Goal: Information Seeking & Learning: Understand process/instructions

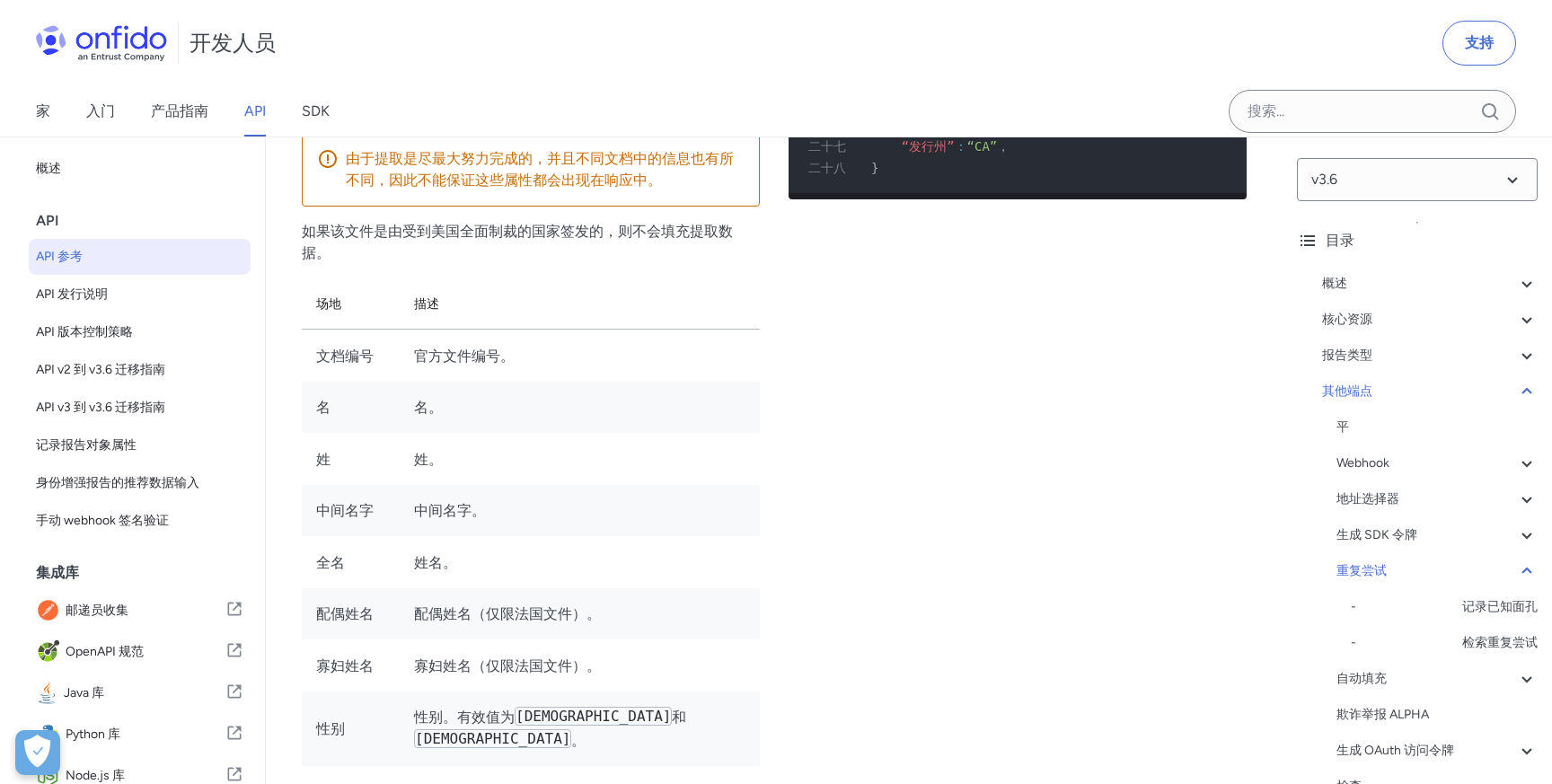
scroll to position [164388, 0]
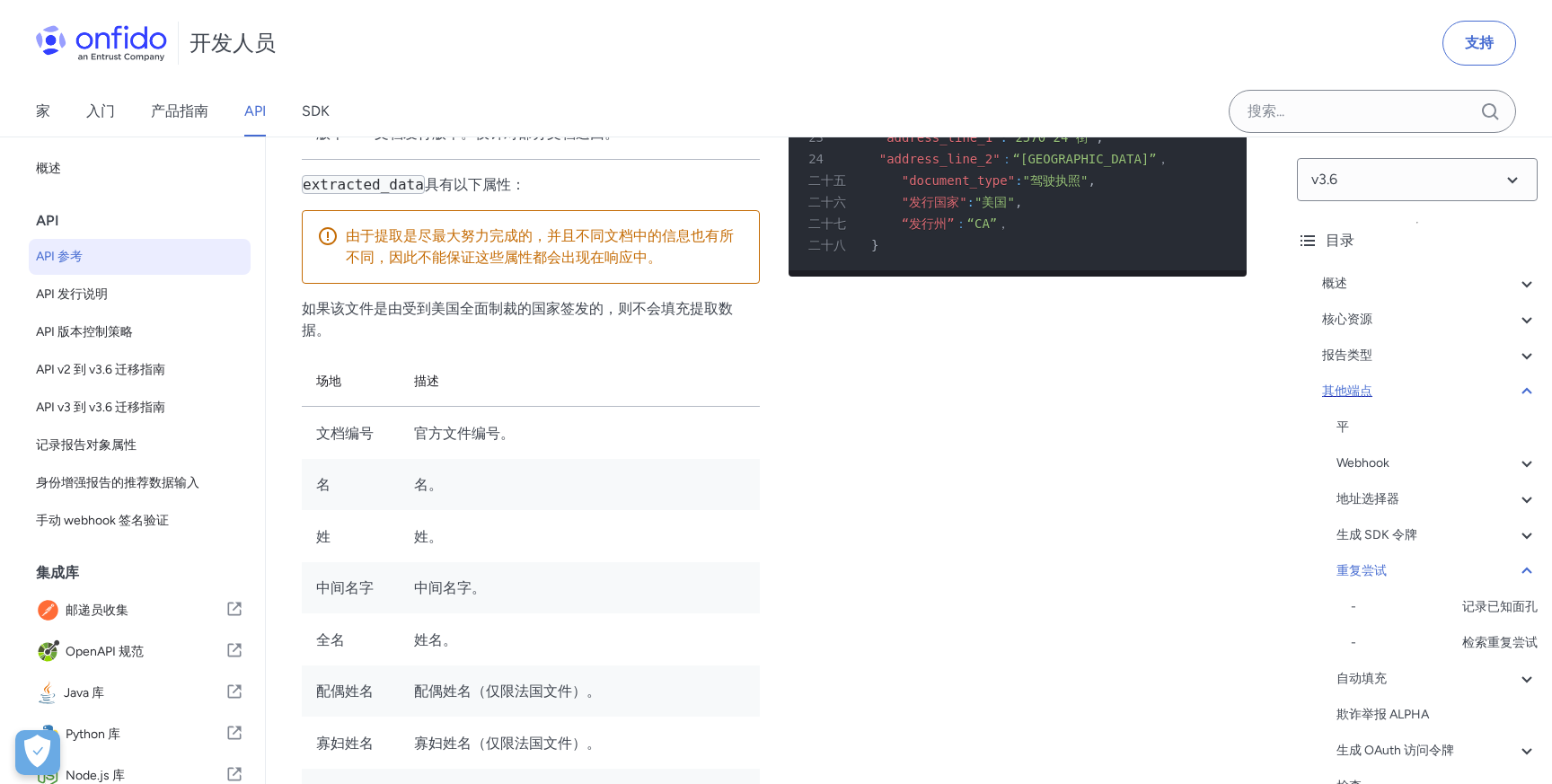
click at [1403, 388] on div "其他端点" at bounding box center [1430, 391] width 215 height 21
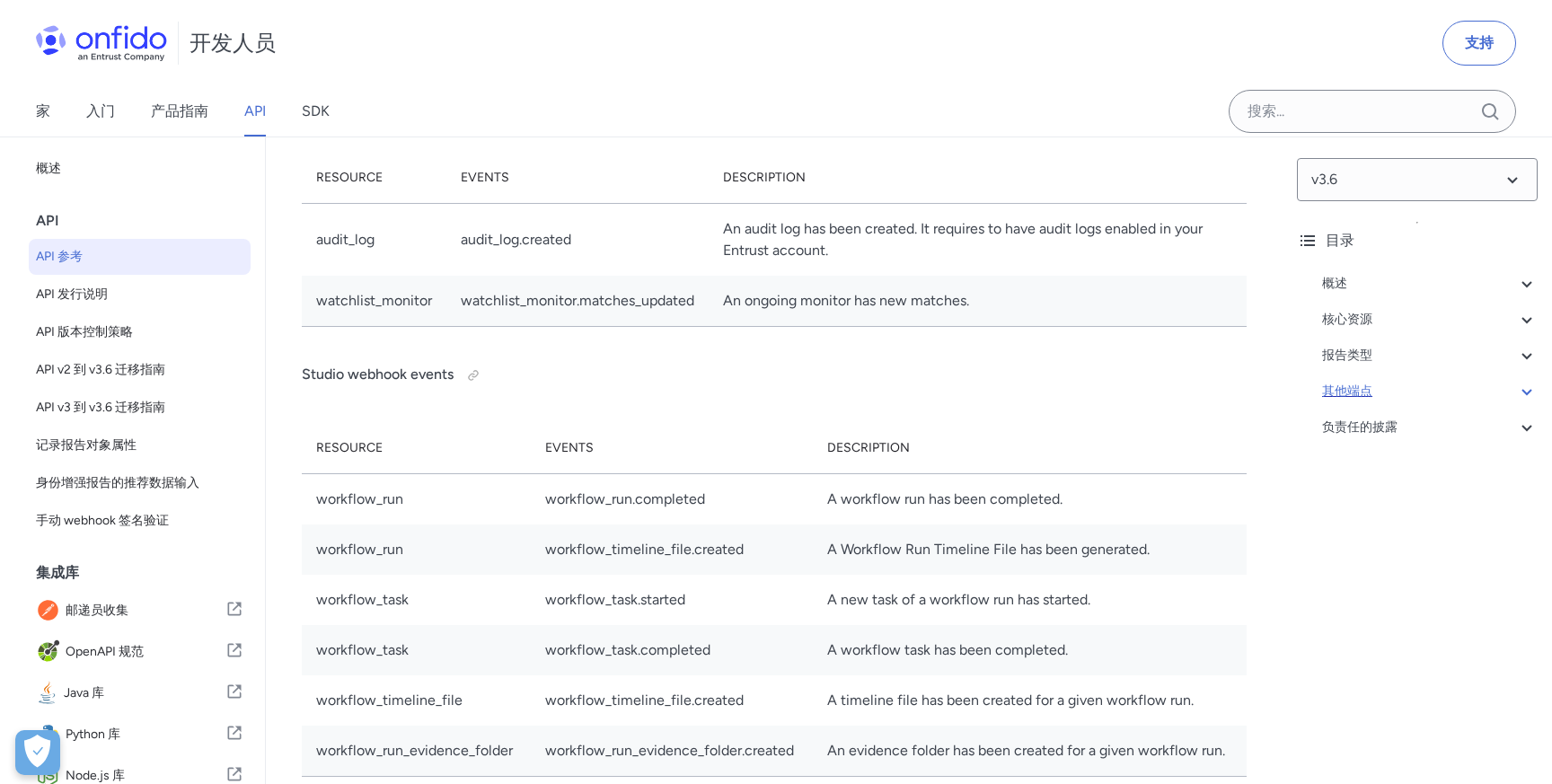
scroll to position [144322, 0]
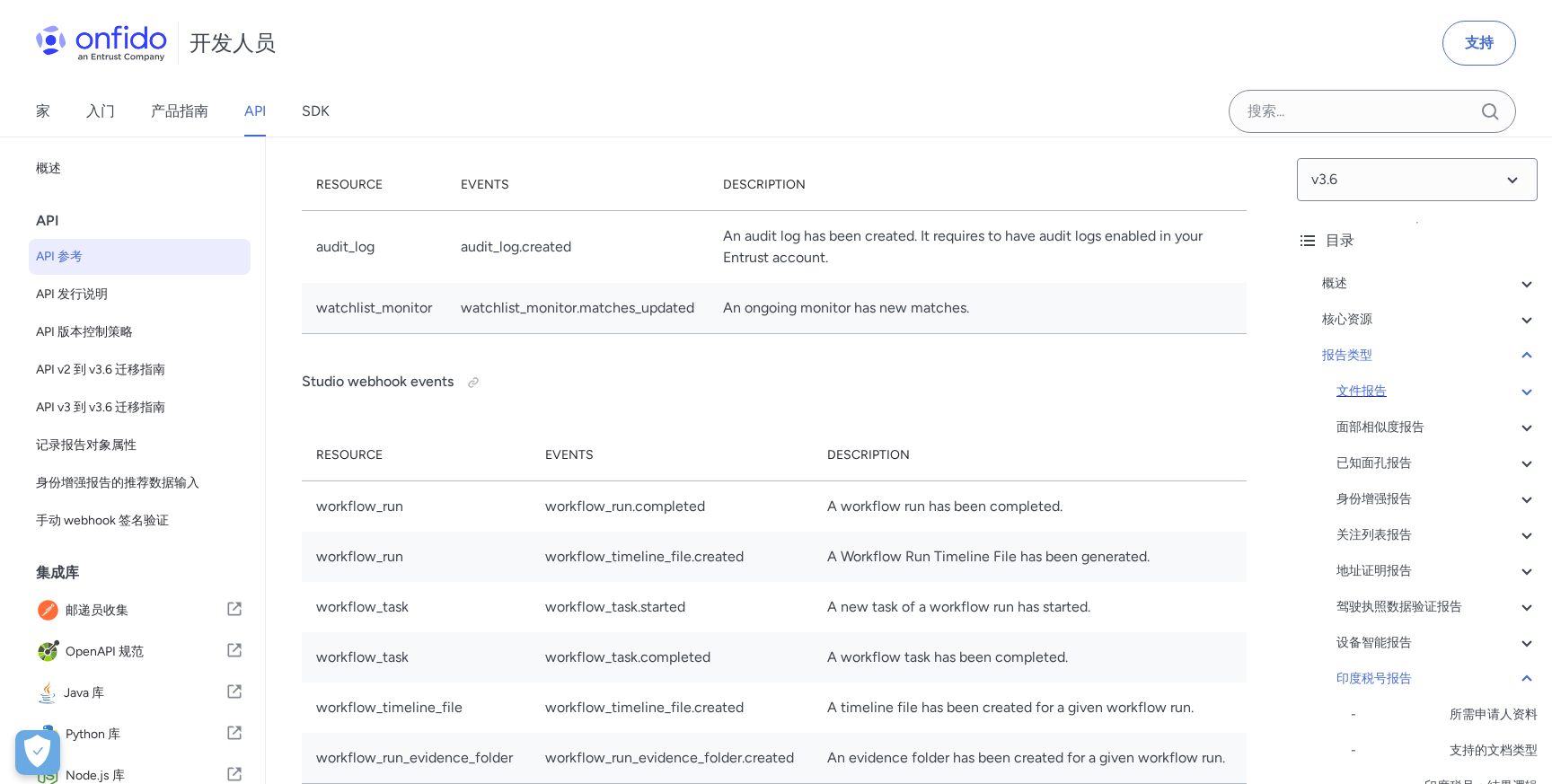
click at [1406, 393] on div "文件报告" at bounding box center [1437, 391] width 201 height 21
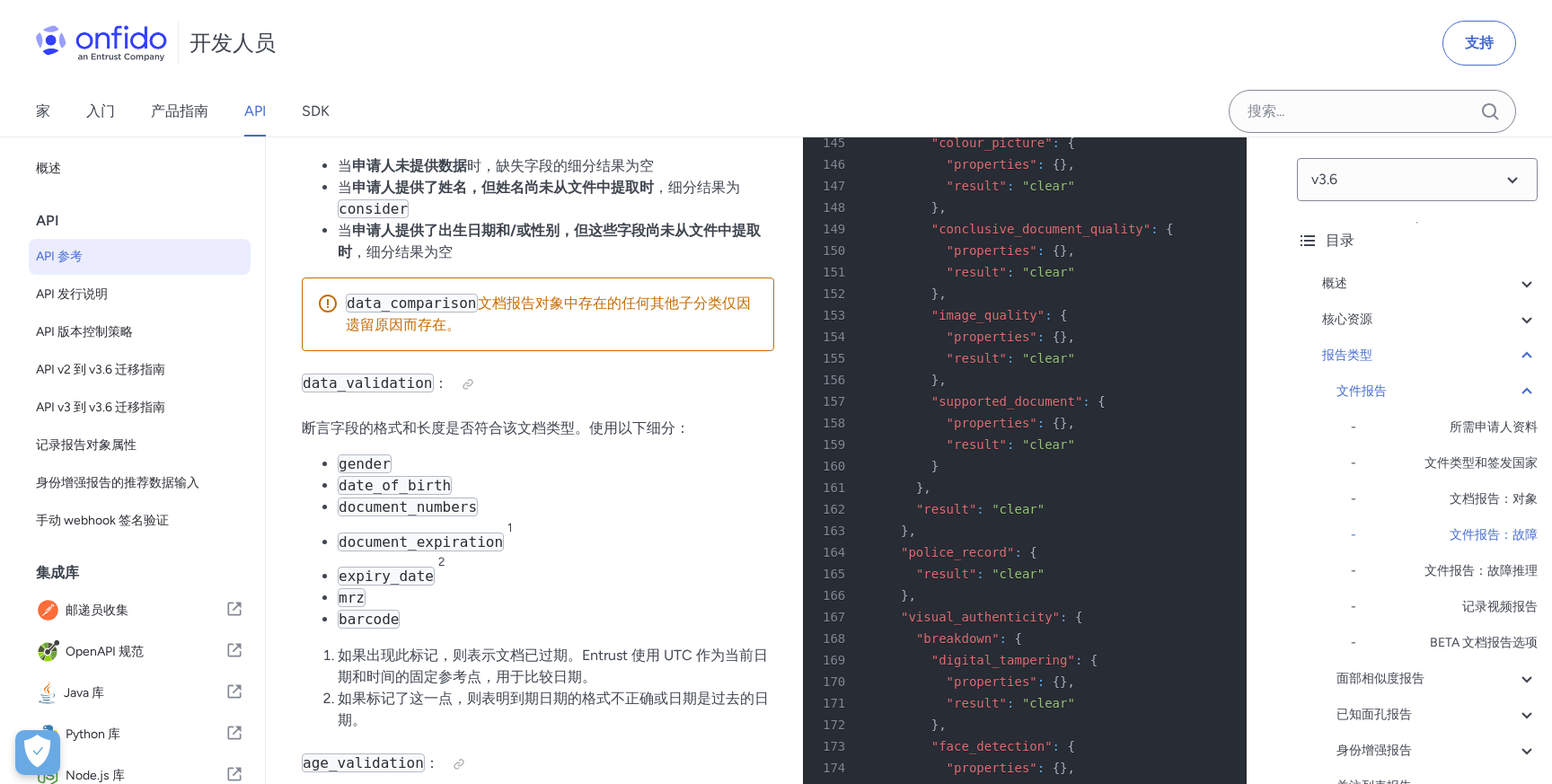
scroll to position [73653, 0]
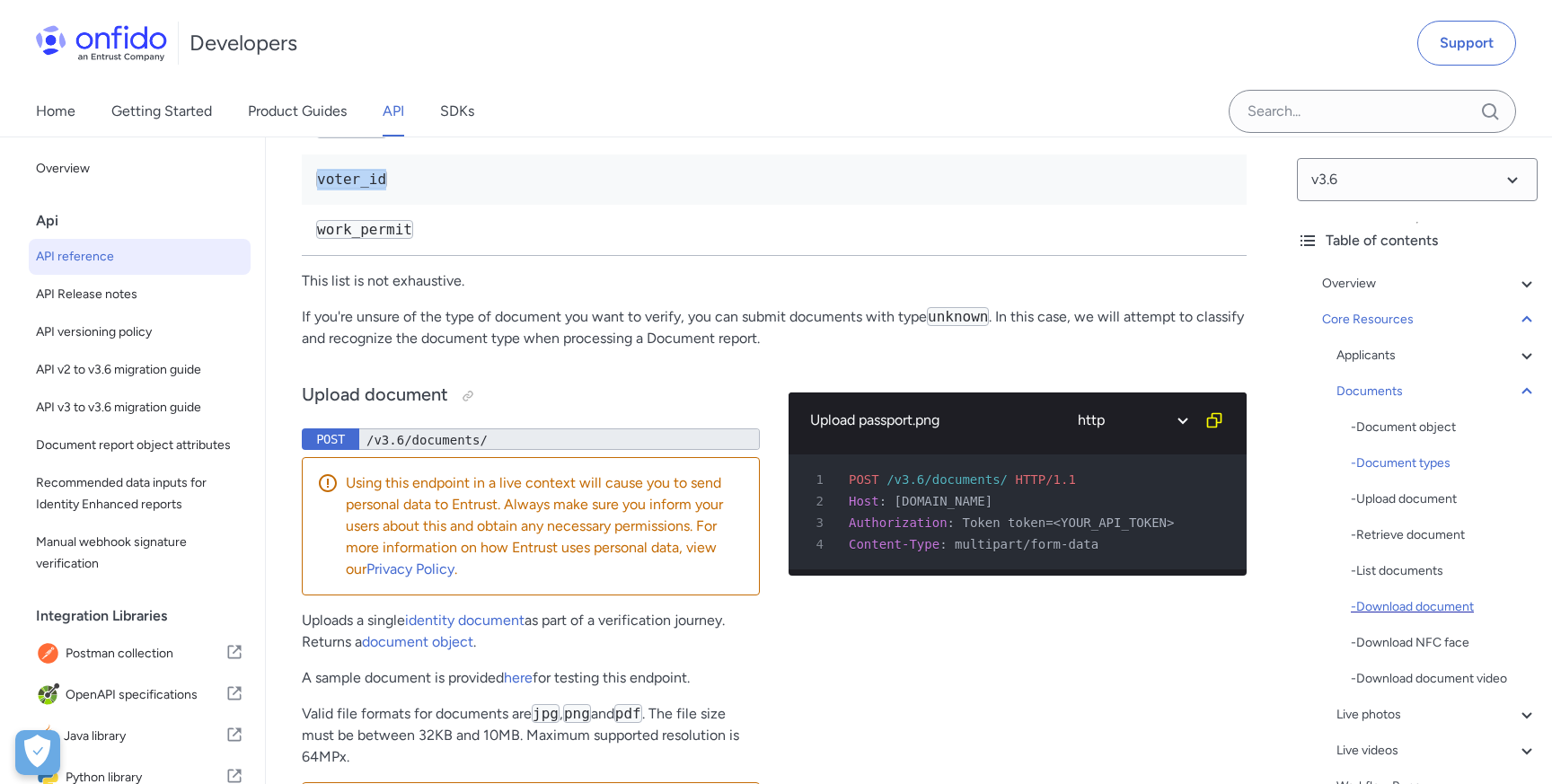
click at [1396, 611] on div "- Download document" at bounding box center [1444, 607] width 187 height 21
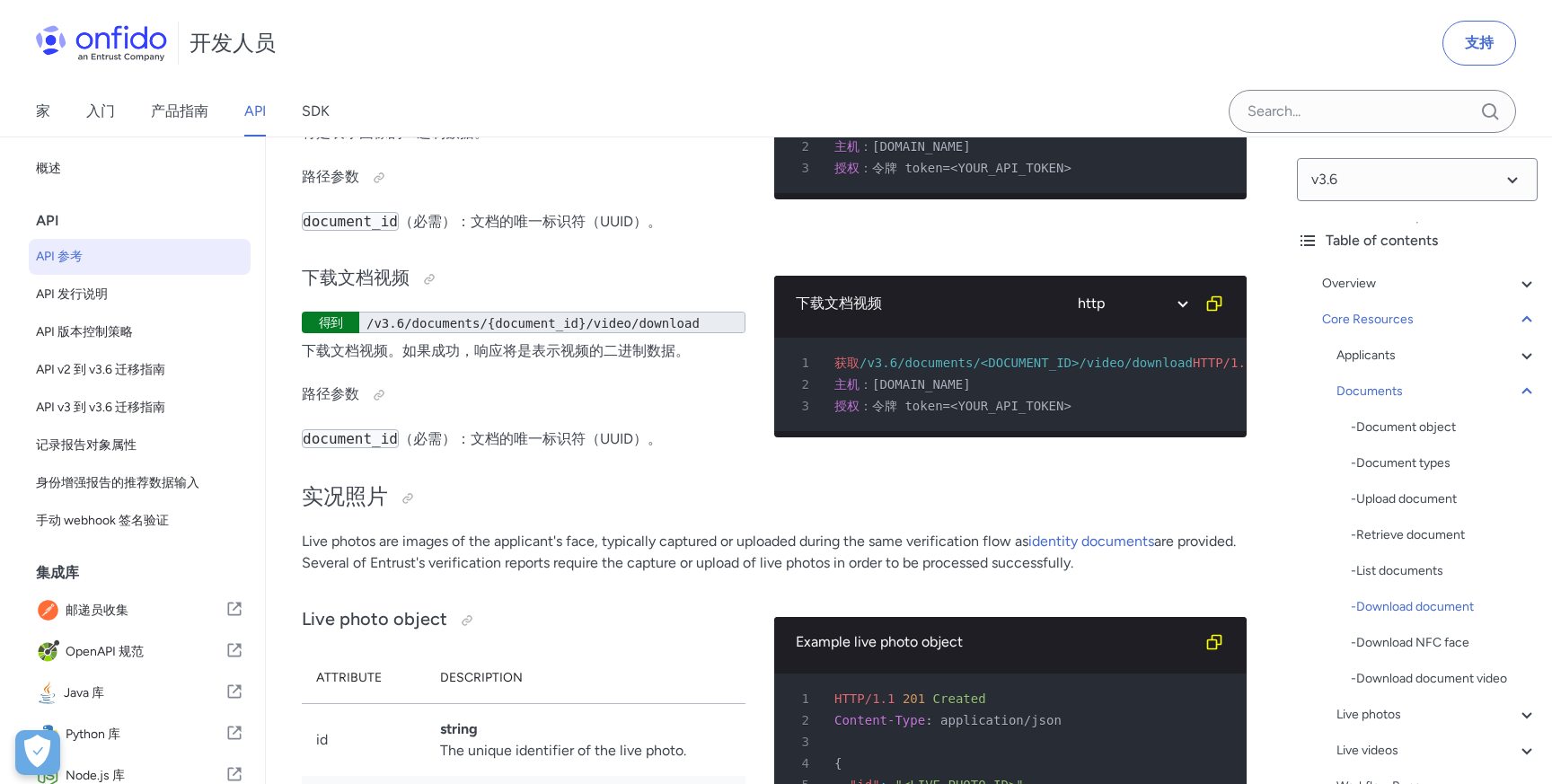
scroll to position [34240, 0]
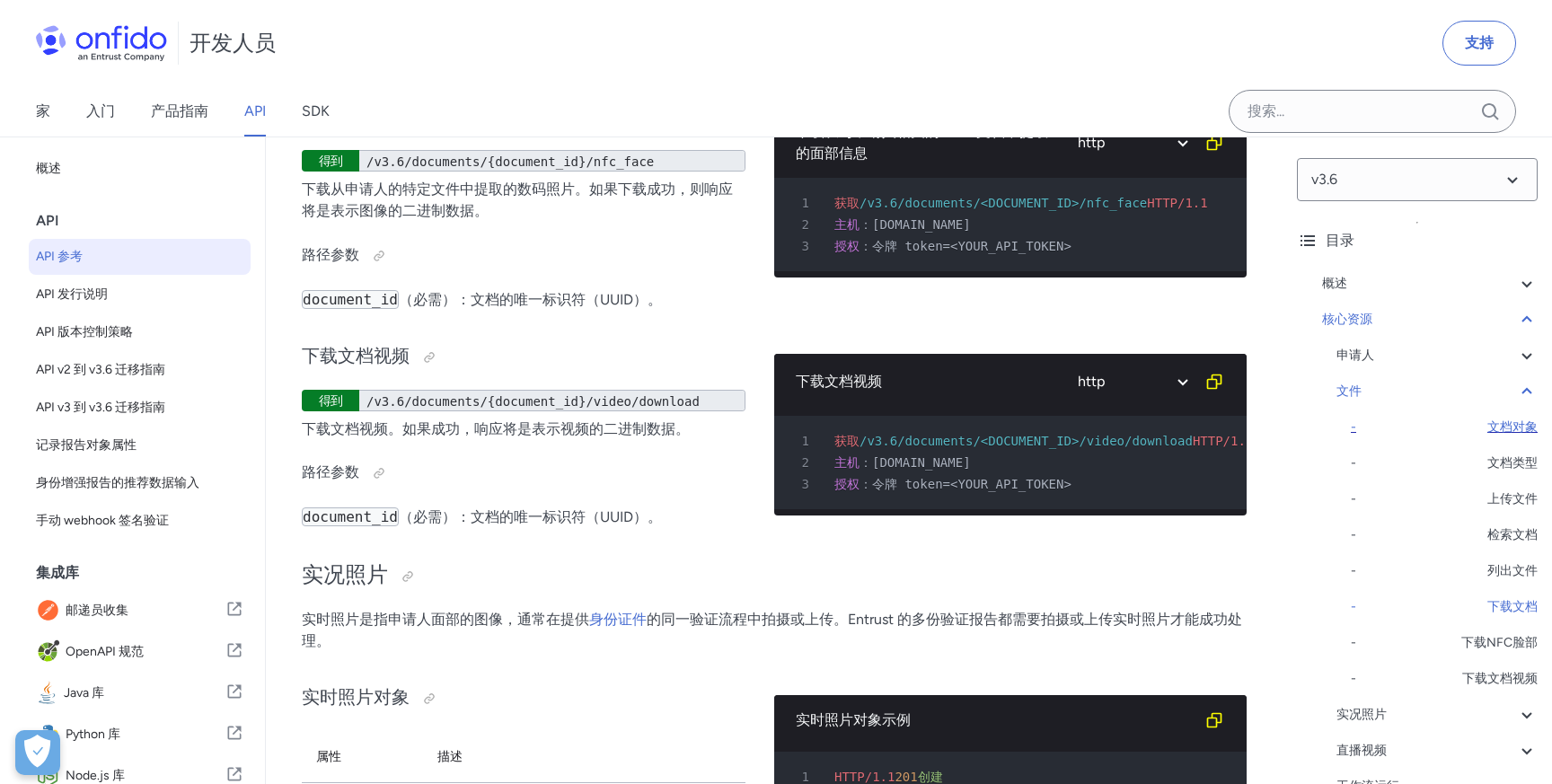
click at [1509, 424] on font "文档对象" at bounding box center [1512, 426] width 51 height 16
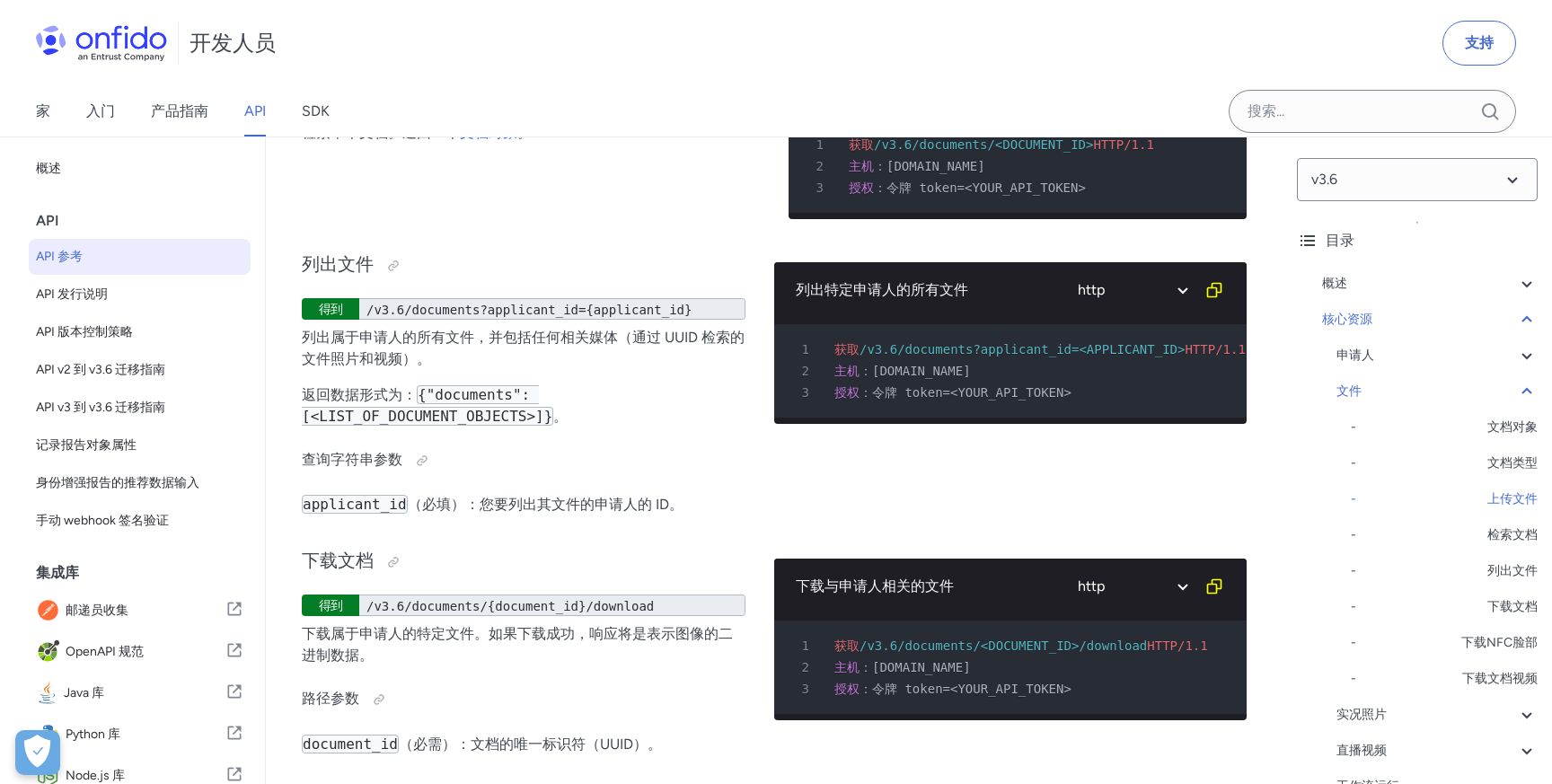
scroll to position [2, 0]
click at [436, 110] on font "/v3.6/documents/{document_id}" at bounding box center [476, 104] width 219 height 15
click at [567, 233] on div "检索文档 得到 /v3.6/documents/{document_id} 检索单个文档。返回一个 文档对象 。" at bounding box center [531, 131] width 458 height 205
click at [456, 110] on font "/v3.6/documents/{document_id}" at bounding box center [476, 104] width 219 height 15
click at [458, 110] on font "/v3.6/documents/{document_id}" at bounding box center [476, 104] width 219 height 15
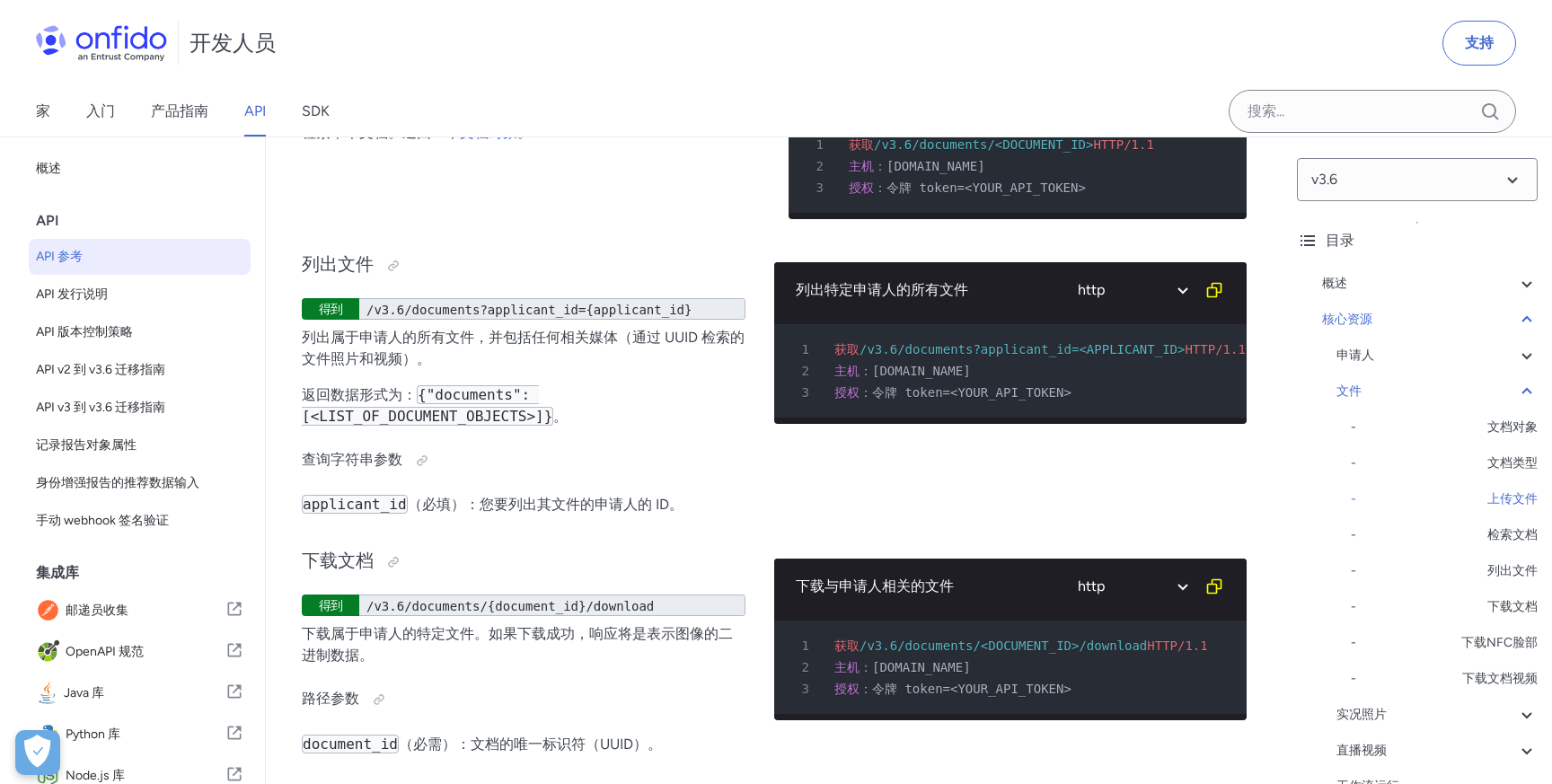
click at [458, 110] on font "/v3.6/documents/{document_id}" at bounding box center [476, 104] width 219 height 15
click at [440, 110] on font "/v3.6/documents/{document_id}" at bounding box center [476, 104] width 219 height 15
